Goal: Information Seeking & Learning: Check status

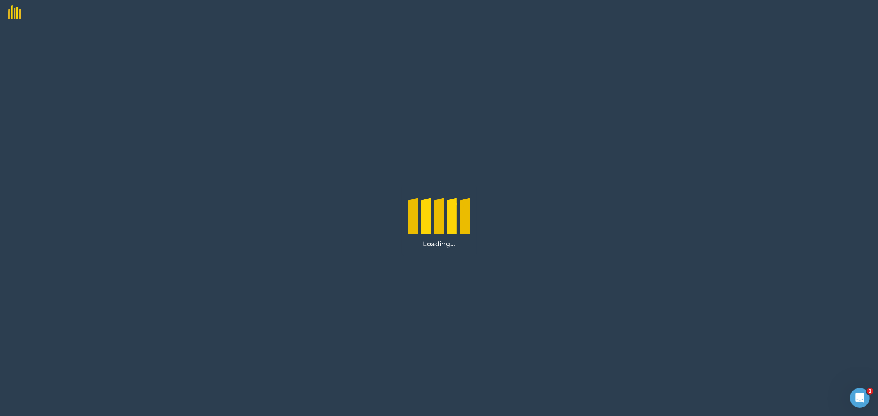
click at [337, 205] on div "Loading..." at bounding box center [439, 221] width 878 height 392
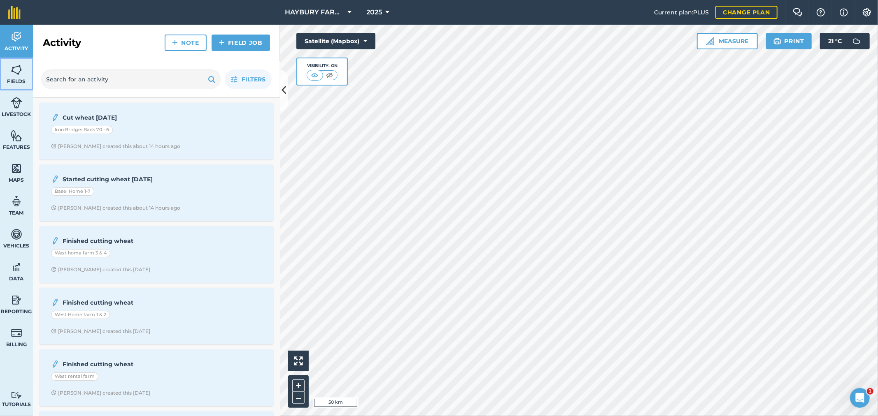
click at [7, 73] on link "Fields" at bounding box center [16, 74] width 33 height 33
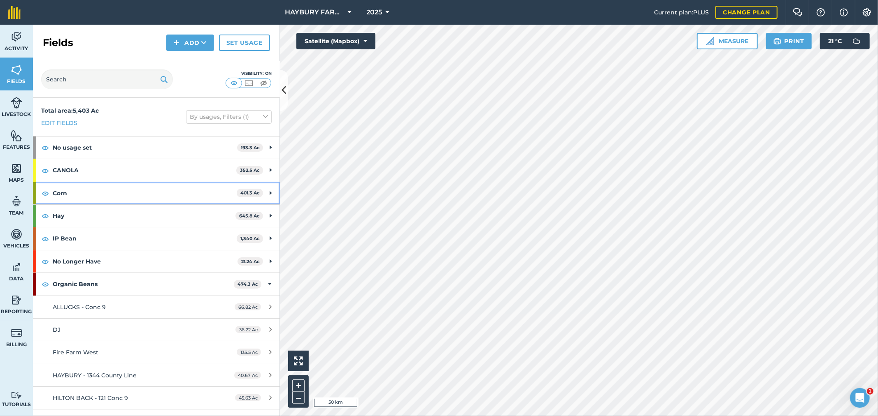
click at [87, 194] on strong "Corn" at bounding box center [145, 193] width 184 height 22
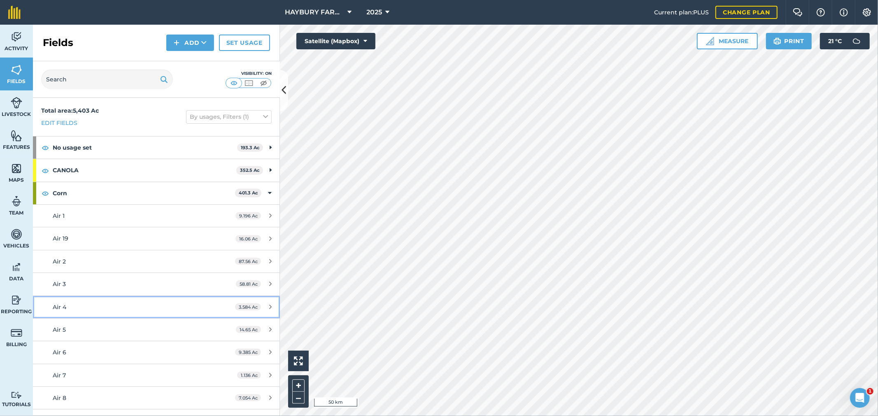
click at [71, 307] on div "Air 4" at bounding box center [130, 307] width 155 height 9
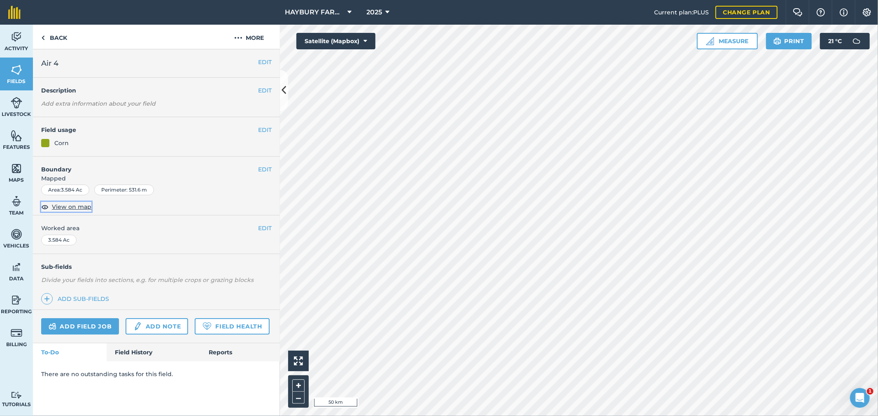
click at [77, 208] on span "View on map" at bounding box center [72, 206] width 40 height 9
click at [51, 40] on link "Back" at bounding box center [54, 37] width 42 height 24
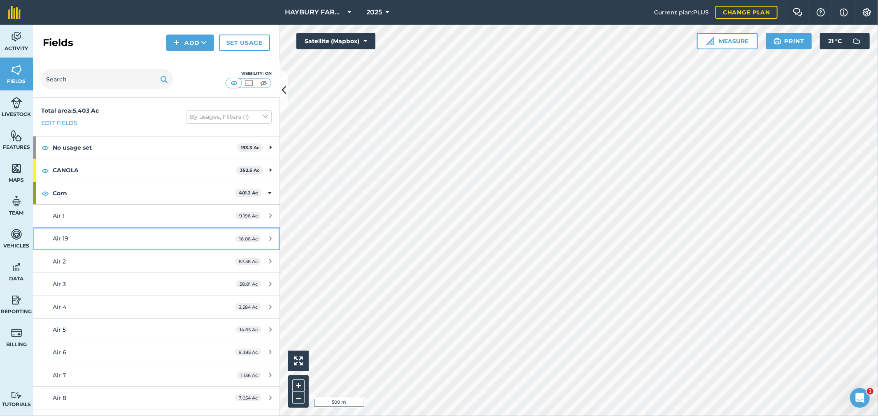
click at [99, 236] on div "Air 19" at bounding box center [130, 238] width 155 height 9
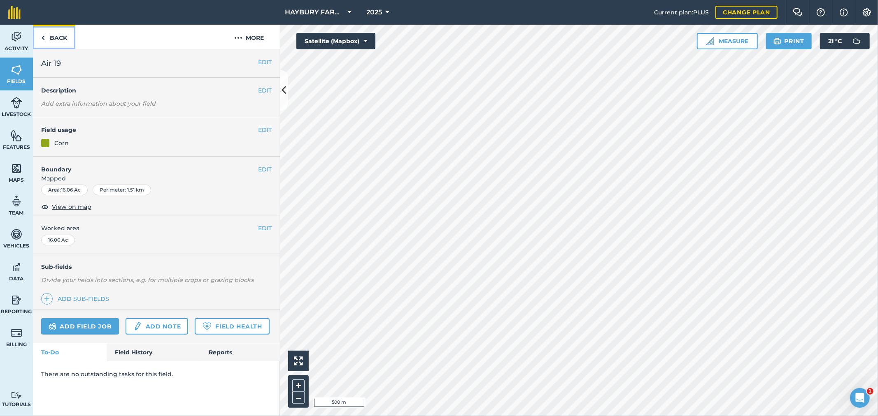
click at [46, 32] on link "Back" at bounding box center [54, 37] width 42 height 24
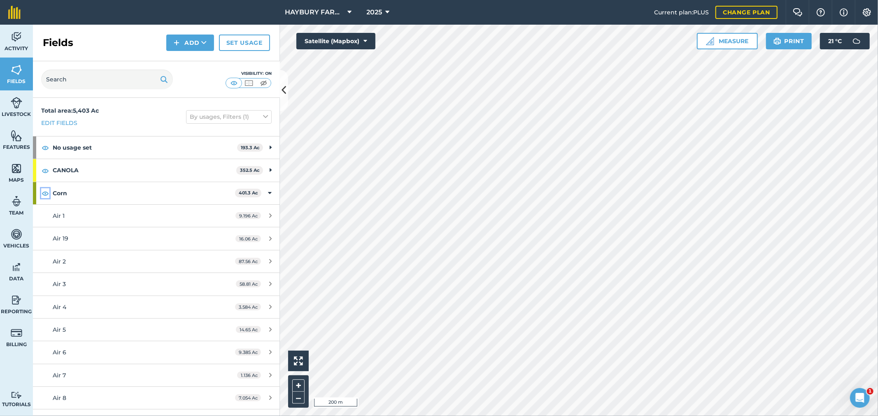
click at [46, 193] on img at bounding box center [45, 193] width 7 height 10
click at [49, 194] on img at bounding box center [45, 193] width 7 height 10
click at [71, 194] on strong "Corn" at bounding box center [144, 193] width 182 height 22
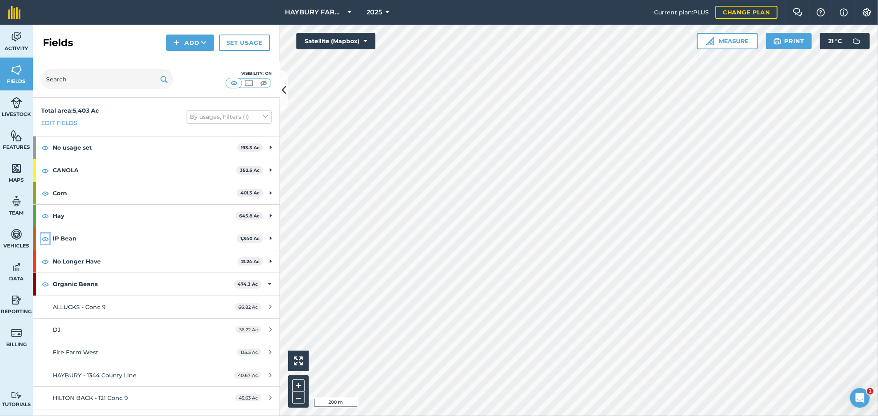
click at [48, 240] on img at bounding box center [45, 239] width 7 height 10
click at [74, 286] on strong "Organic Beans" at bounding box center [143, 284] width 181 height 22
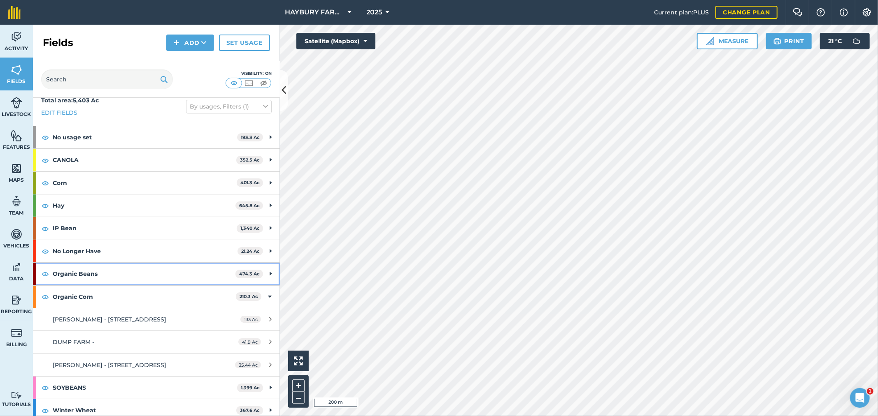
scroll to position [16, 0]
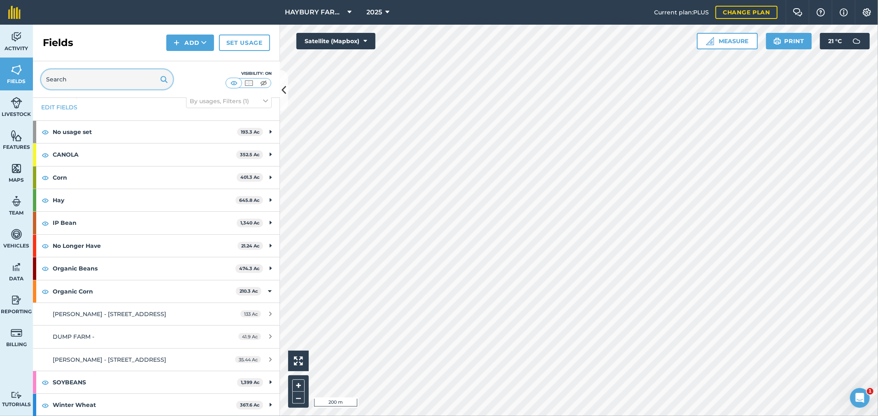
click at [83, 80] on input "text" at bounding box center [107, 80] width 132 height 20
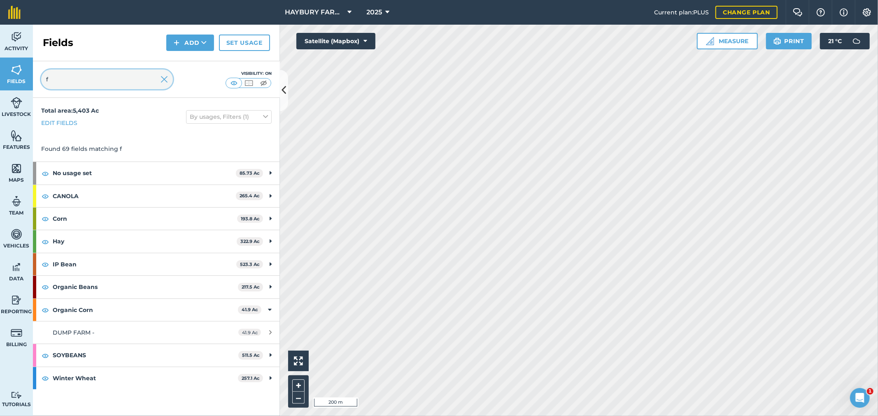
scroll to position [0, 0]
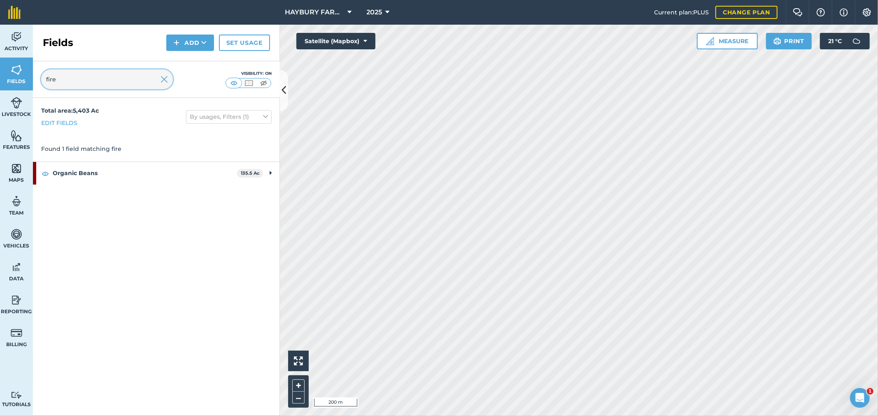
type input "fire"
click at [76, 179] on strong "Organic Beans" at bounding box center [145, 173] width 184 height 22
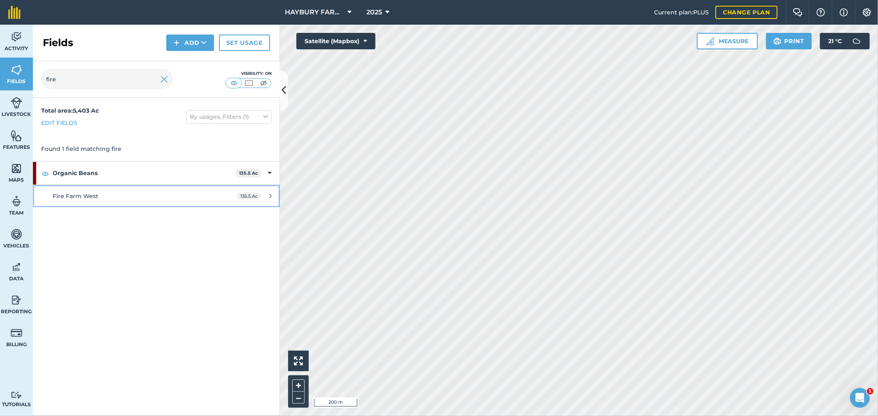
click at [76, 196] on span "Fire Farm West" at bounding box center [76, 196] width 46 height 7
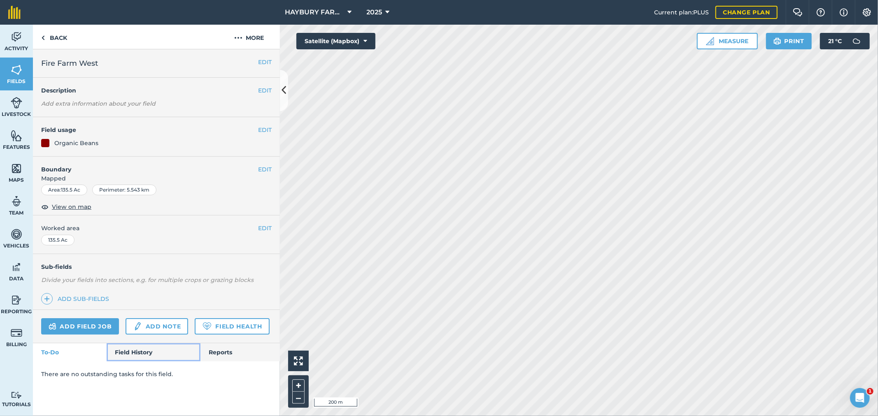
click at [141, 360] on link "Field History" at bounding box center [153, 353] width 93 height 18
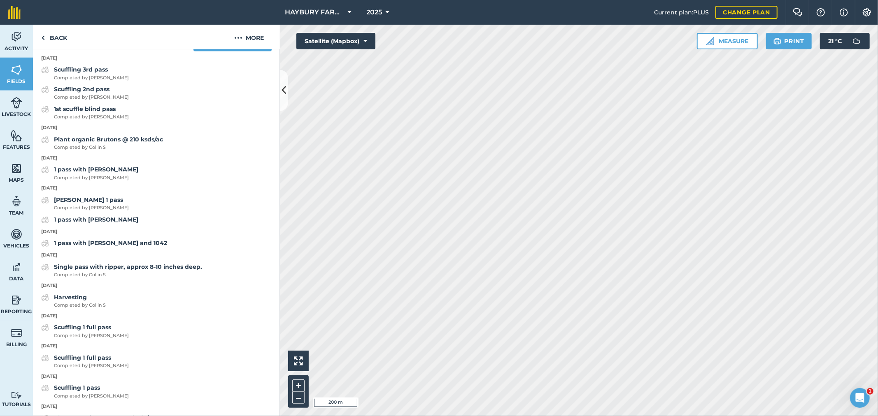
scroll to position [320, 0]
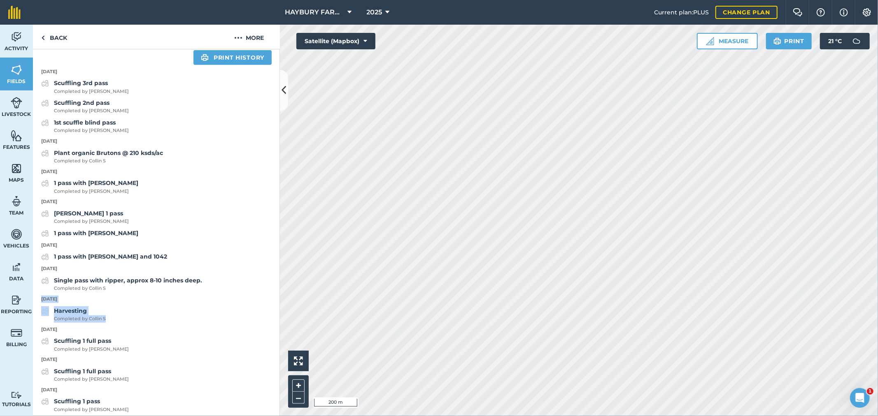
drag, startPoint x: 112, startPoint y: 340, endPoint x: 38, endPoint y: 324, distance: 75.0
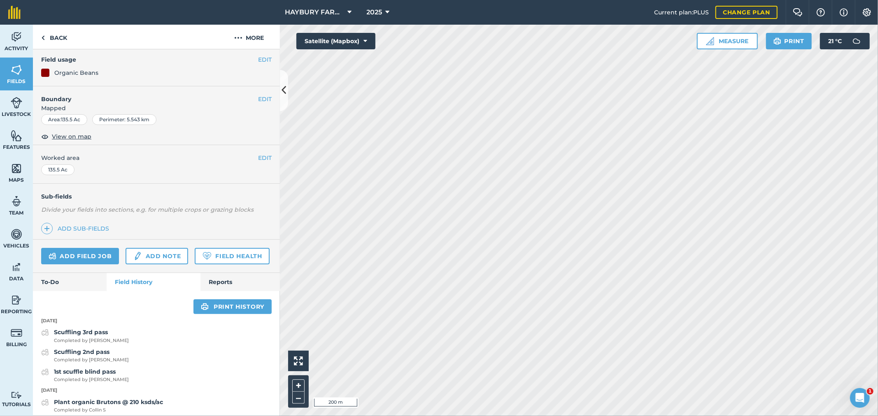
scroll to position [0, 0]
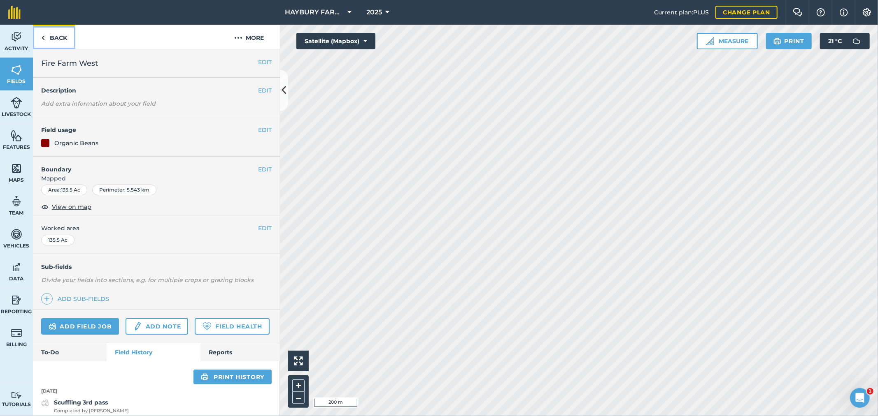
click at [58, 42] on link "Back" at bounding box center [54, 37] width 42 height 24
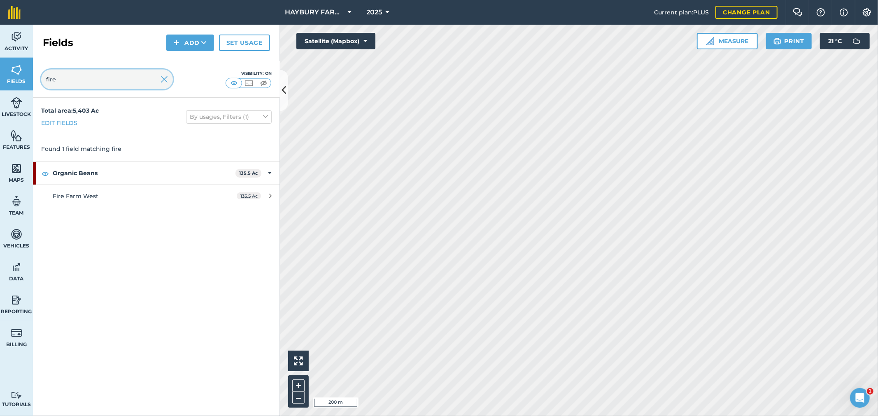
click at [88, 80] on input "fire" at bounding box center [107, 80] width 132 height 20
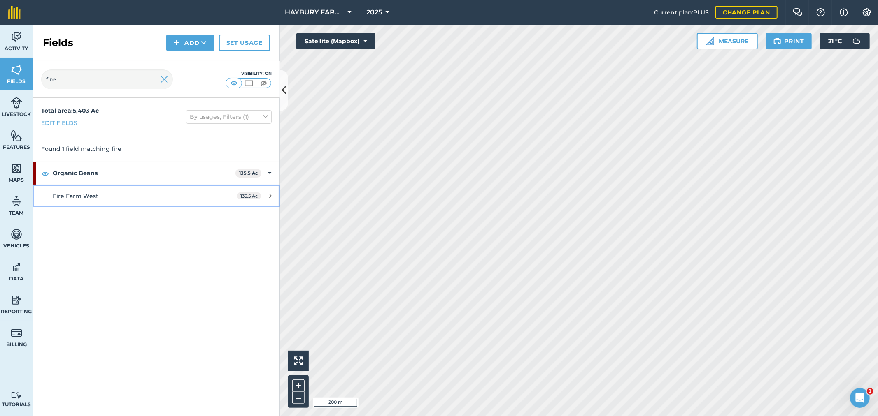
click at [86, 206] on link "Fire Farm West 135.5 Ac" at bounding box center [156, 196] width 247 height 22
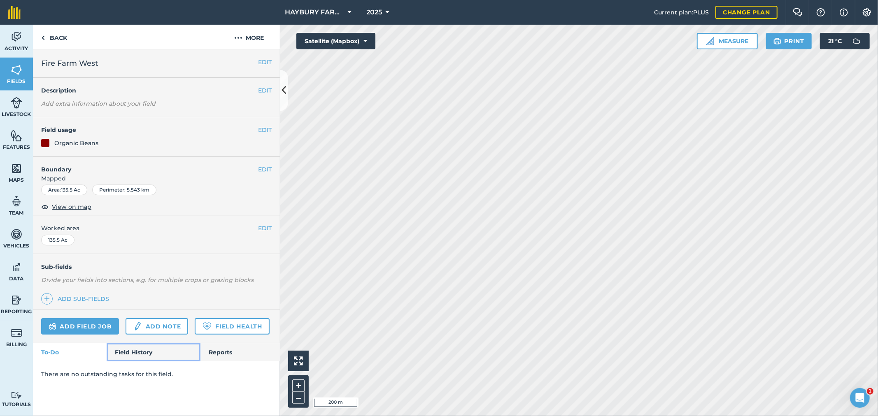
click at [145, 359] on link "Field History" at bounding box center [153, 353] width 93 height 18
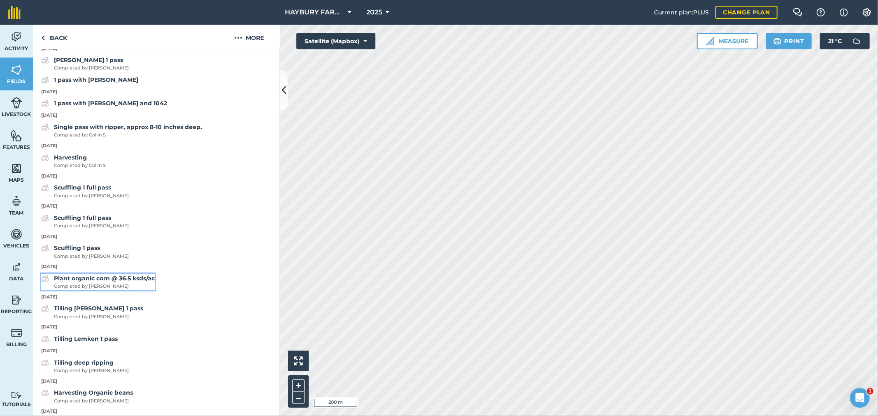
scroll to position [457, 0]
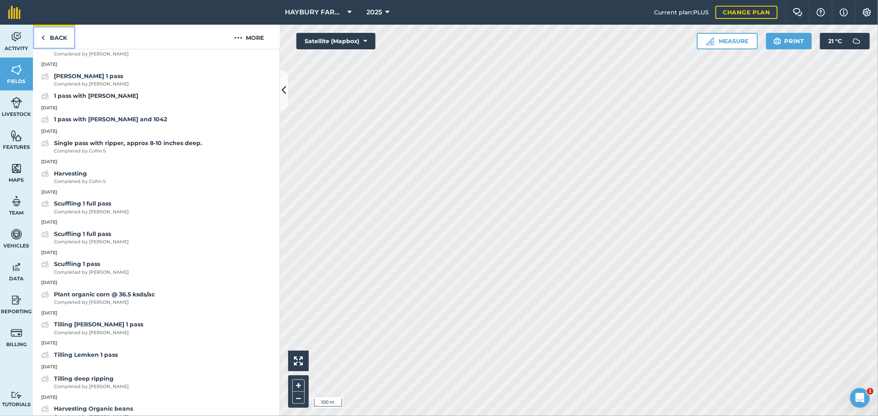
click at [39, 34] on link "Back" at bounding box center [54, 37] width 42 height 24
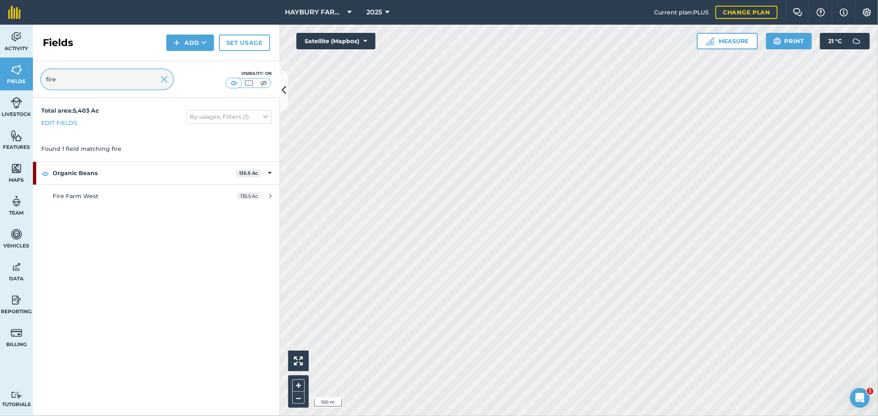
drag, startPoint x: 78, startPoint y: 78, endPoint x: 13, endPoint y: 75, distance: 65.5
click at [13, 75] on div "Activity Fields Livestock Features Maps Team Vehicles Data Reporting Billing Tu…" at bounding box center [439, 221] width 878 height 392
type input "hilton"
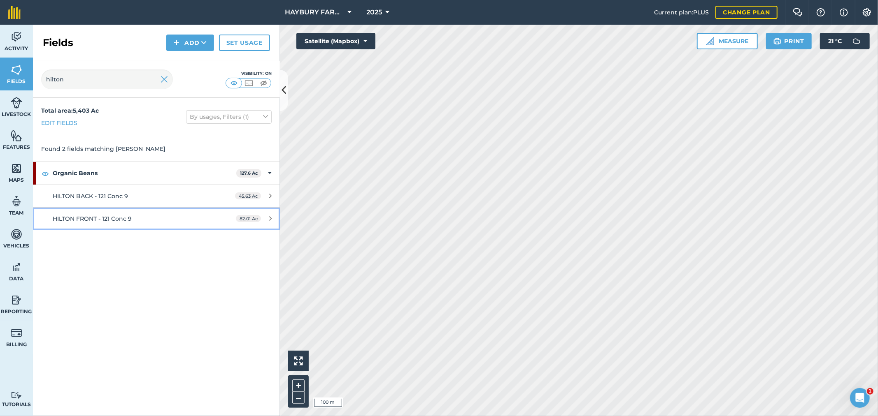
click at [119, 220] on span "HILTON FRONT - 121 Conc 9" at bounding box center [92, 218] width 79 height 7
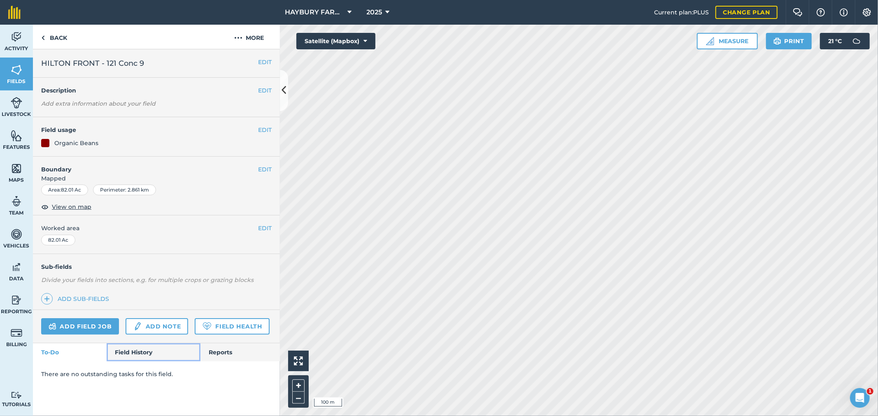
click at [129, 349] on link "Field History" at bounding box center [153, 353] width 93 height 18
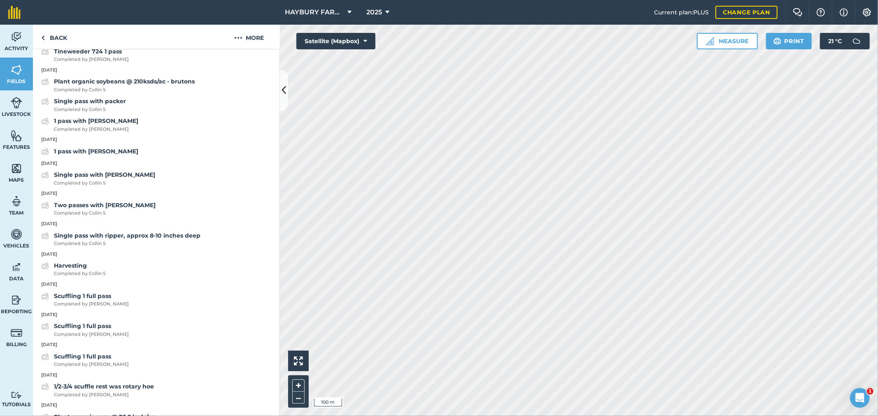
scroll to position [457, 0]
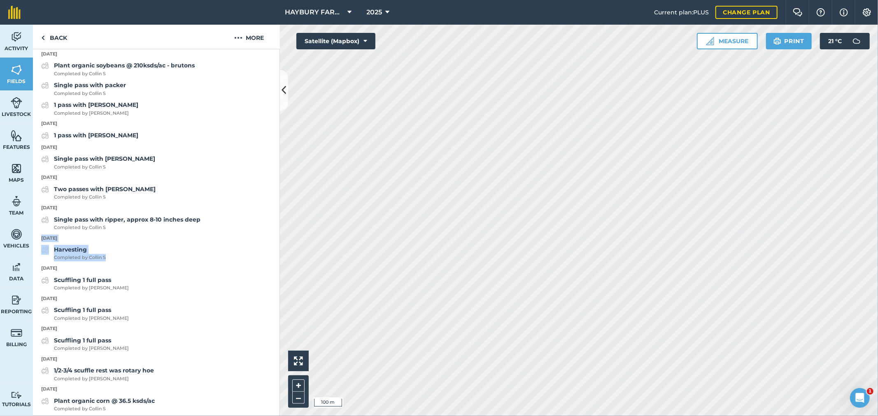
drag, startPoint x: 116, startPoint y: 284, endPoint x: 40, endPoint y: 264, distance: 78.4
